Goal: Information Seeking & Learning: Understand process/instructions

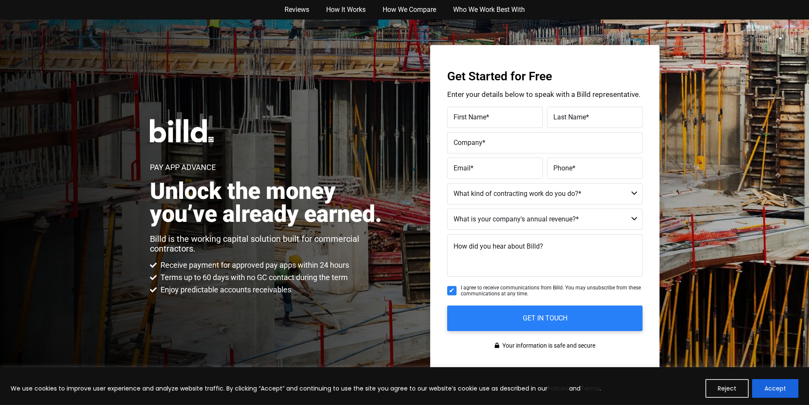
click at [761, 381] on button "Accept" at bounding box center [775, 388] width 46 height 19
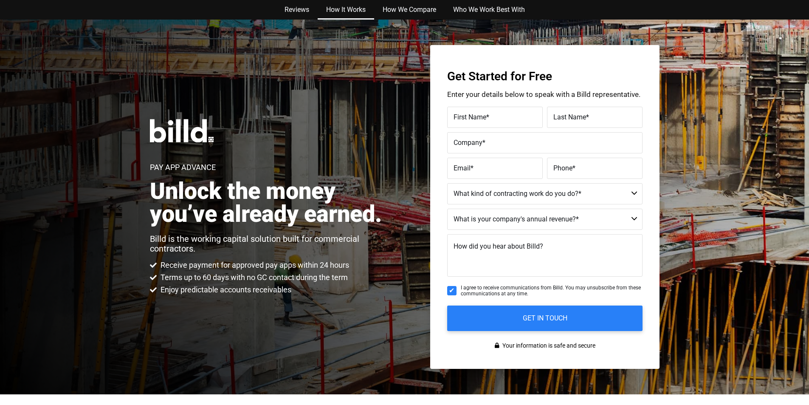
click at [324, 3] on link "How It Works" at bounding box center [346, 10] width 56 height 20
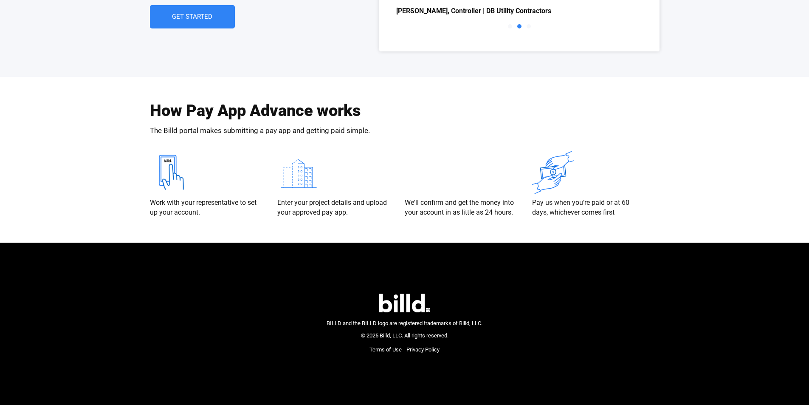
scroll to position [1673, 0]
